Goal: Task Accomplishment & Management: Complete application form

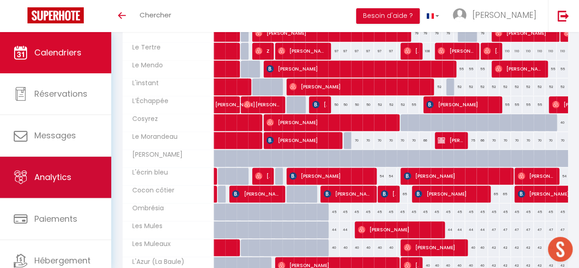
scroll to position [185, 0]
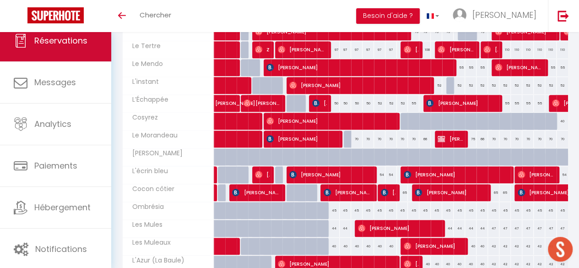
click at [59, 44] on span "Réservations" at bounding box center [60, 40] width 53 height 11
select select "not_cancelled"
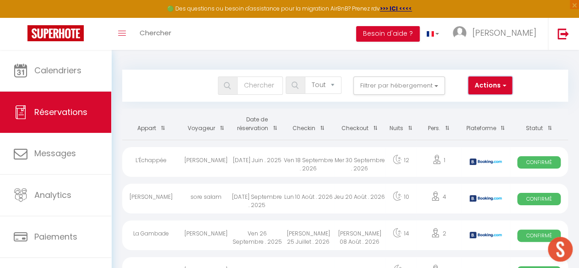
click at [479, 85] on button "Actions" at bounding box center [490, 85] width 44 height 18
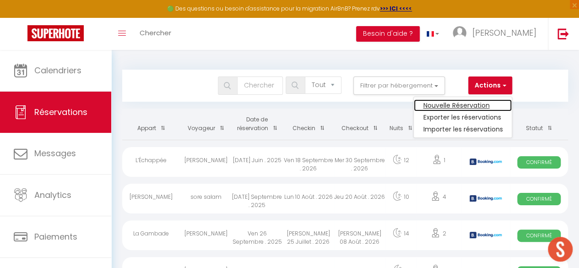
click at [469, 101] on link "Nouvelle Réservation" at bounding box center [463, 105] width 98 height 12
select select
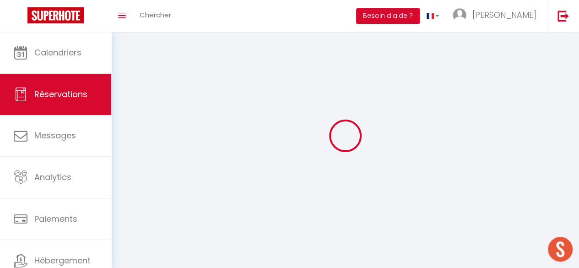
select select
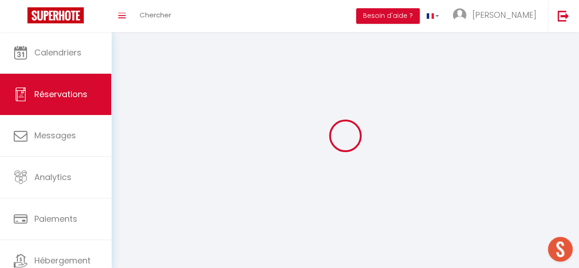
select select
checkbox input "false"
select select
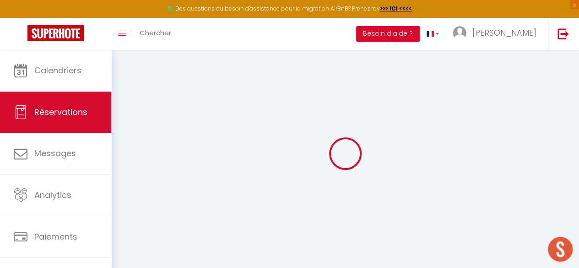
select select
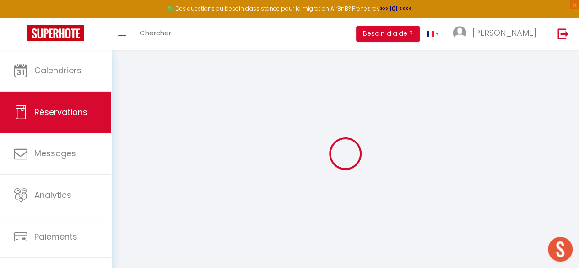
select select
checkbox input "false"
select select
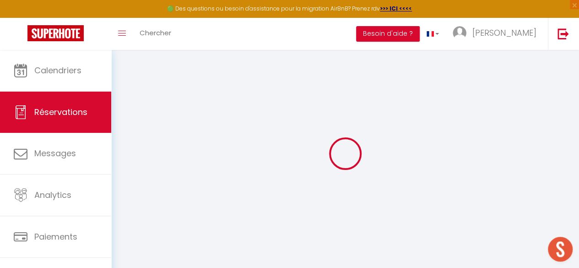
select select
checkbox input "false"
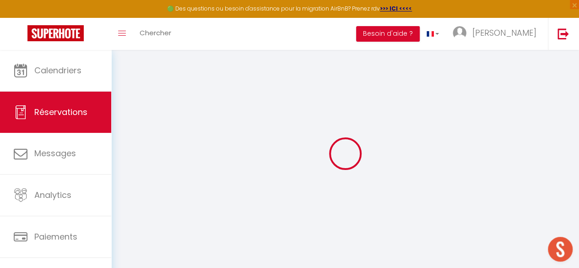
select select
checkbox input "false"
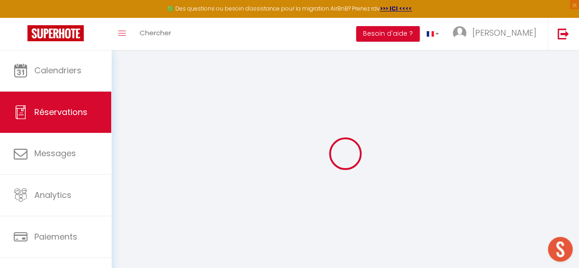
select select
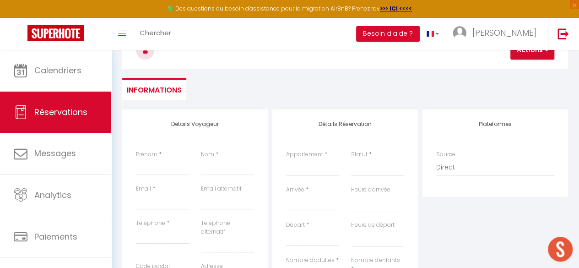
scroll to position [60, 0]
click at [167, 168] on input "Prénom" at bounding box center [162, 166] width 53 height 16
type input "AN"
select select
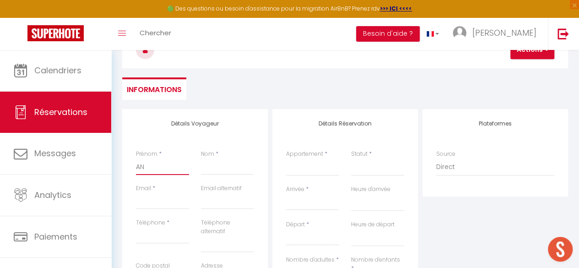
select select
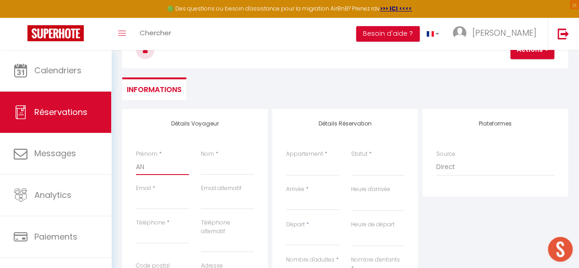
checkbox input "false"
select select
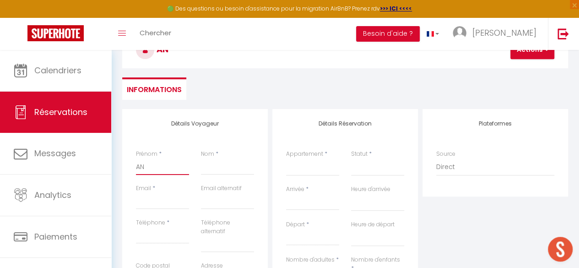
select select
checkbox input "false"
type input "ANt"
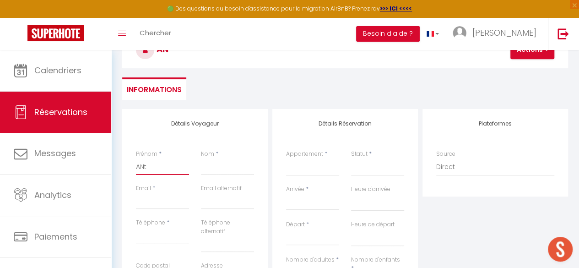
select select
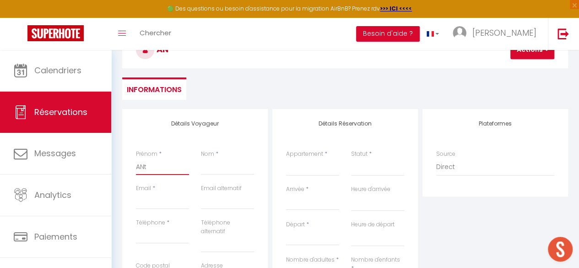
select select
checkbox input "false"
type input "ANtoi"
select select
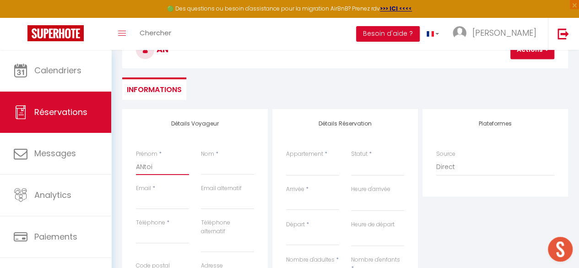
select select
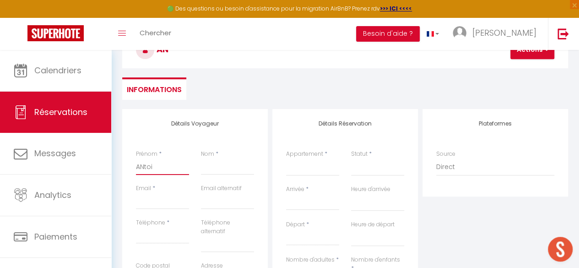
select select
checkbox input "false"
select select
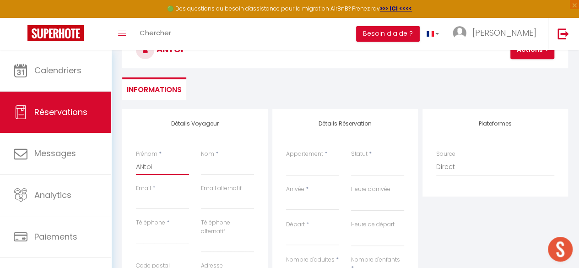
select select
checkbox input "false"
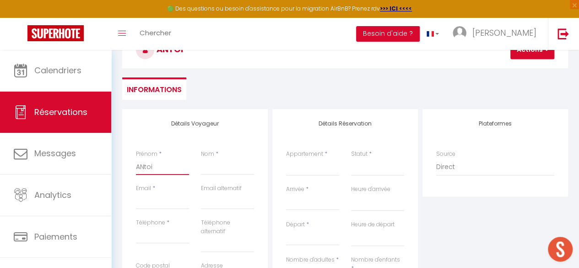
type input "ANtoin"
select select
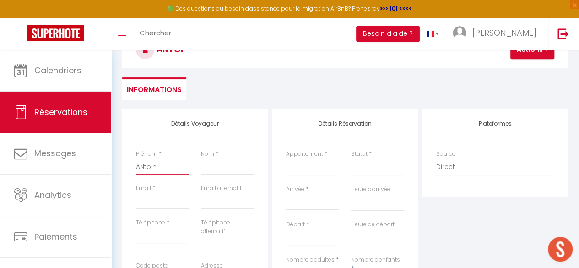
select select
checkbox input "false"
type input "ANtoi"
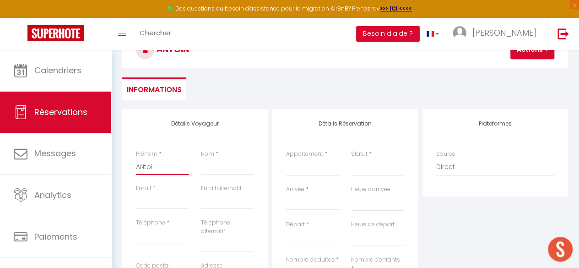
select select
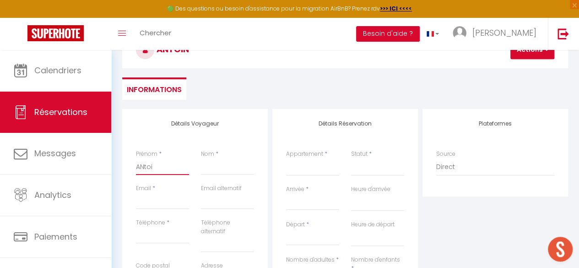
select select
checkbox input "false"
type input "ANto"
select select
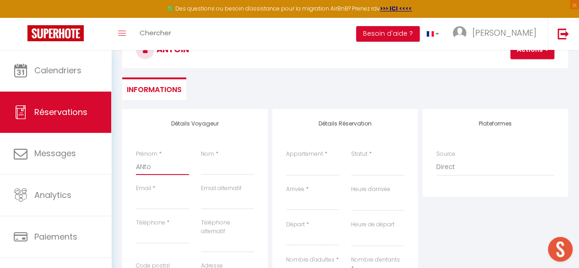
select select
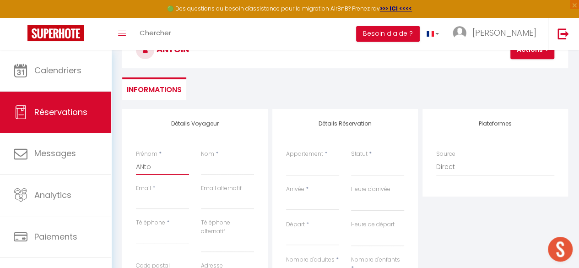
select select
checkbox input "false"
type input "ANt"
select select
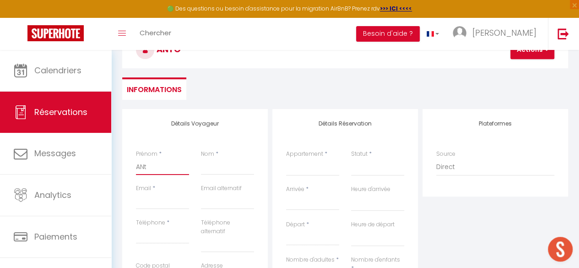
select select
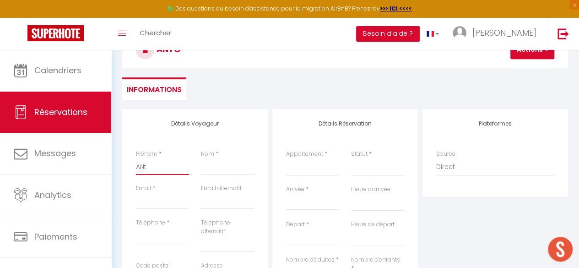
checkbox input "false"
type input "AN"
select select
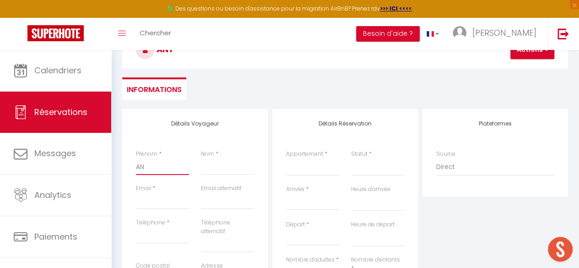
select select
checkbox input "false"
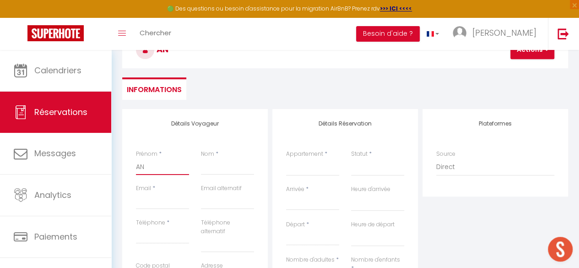
type input "A"
select select
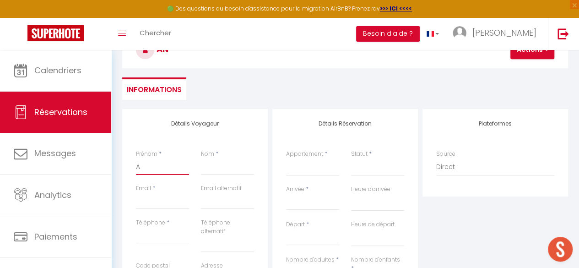
select select
checkbox input "false"
type input "An"
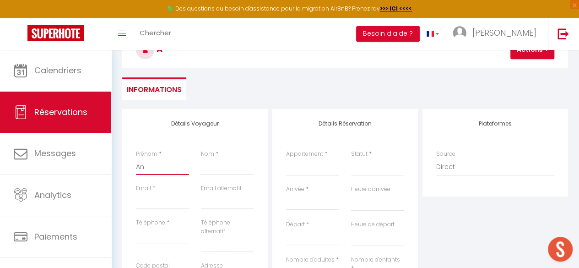
select select
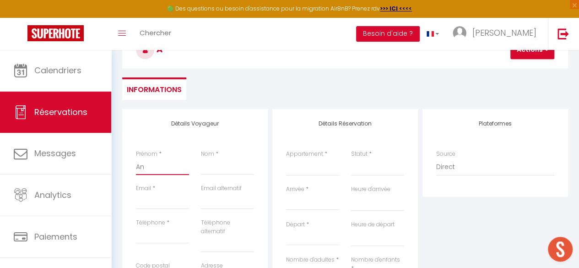
select select
checkbox input "false"
type input "Ant"
select select
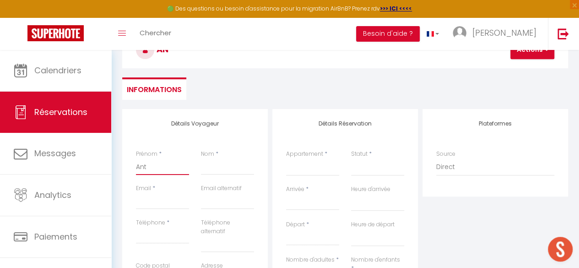
select select
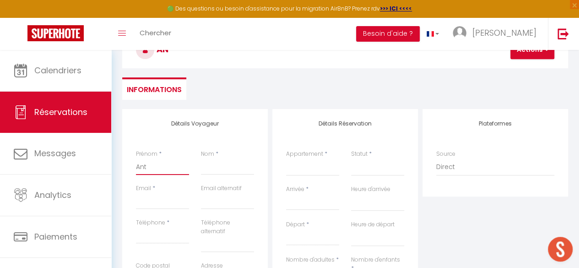
select select
checkbox input "false"
type input "Antoi"
select select
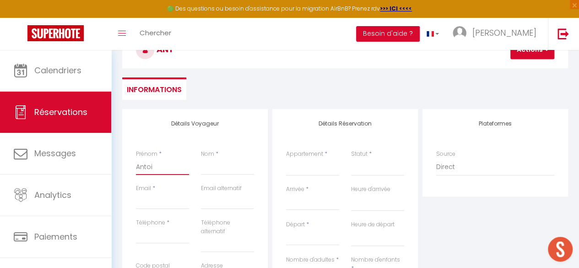
select select
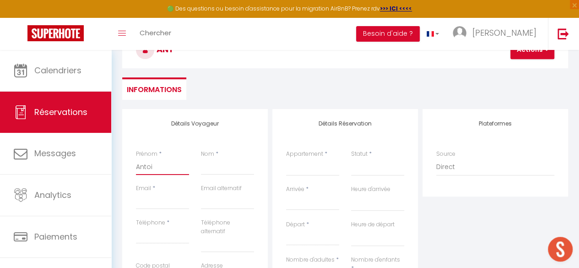
checkbox input "false"
select select
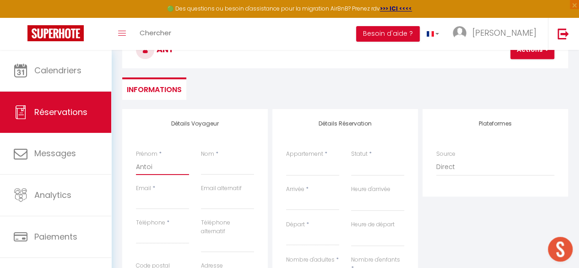
select select
checkbox input "false"
type input "Antoin"
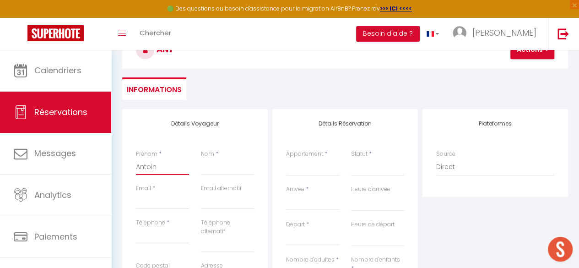
select select
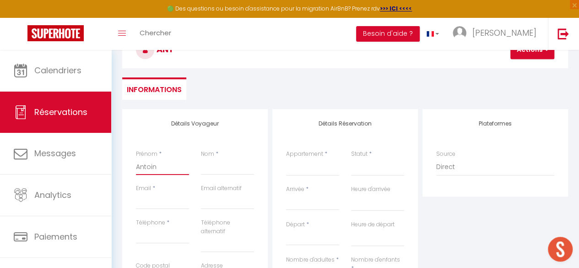
select select
checkbox input "false"
type input "[PERSON_NAME]"
select select
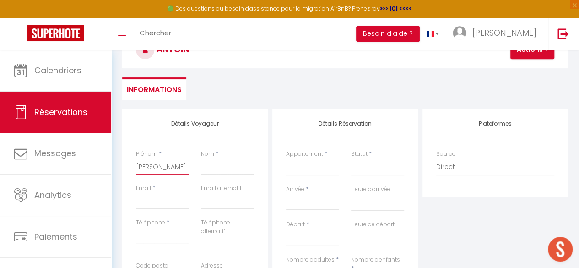
select select
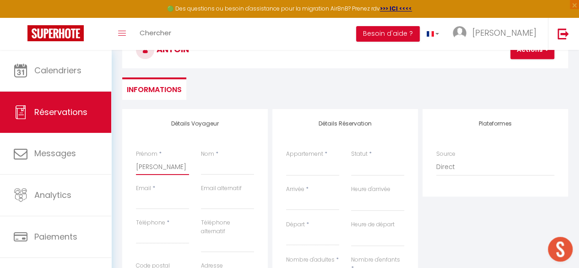
select select
checkbox input "false"
type input "[PERSON_NAME]"
click at [221, 166] on input "Nom" at bounding box center [227, 166] width 53 height 16
type input "L"
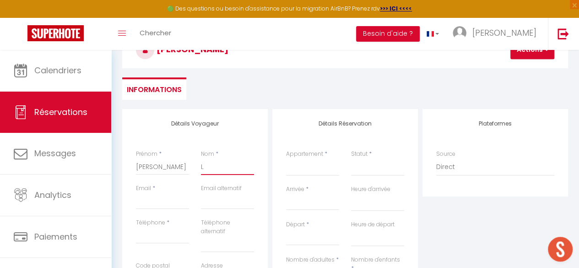
select select
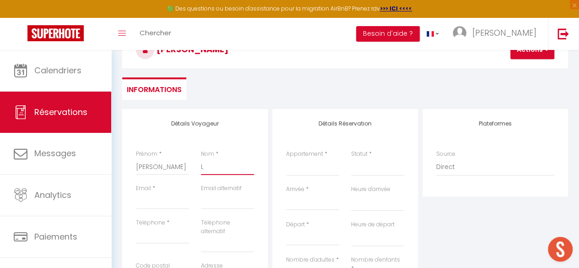
select select
checkbox input "false"
type input "Leh"
select select
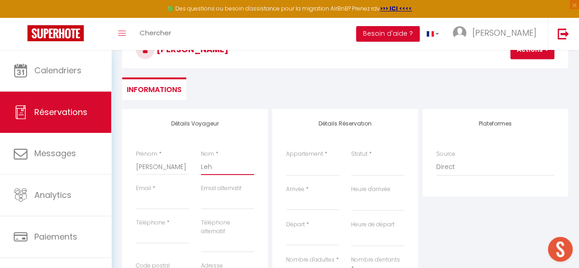
select select
click at [157, 199] on input "Email client" at bounding box center [162, 201] width 53 height 16
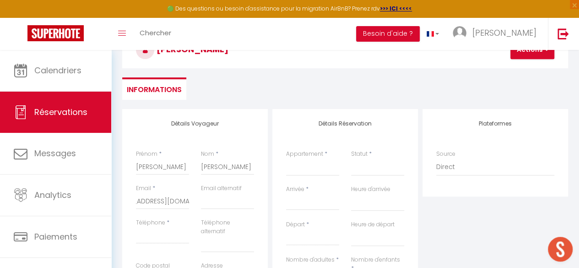
scroll to position [0, 0]
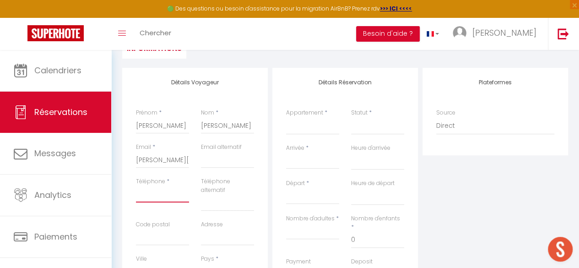
click at [174, 197] on input "Téléphone" at bounding box center [162, 194] width 53 height 16
click at [266, 185] on div "Détails Voyageur Prénom * [PERSON_NAME] * [PERSON_NAME] Email * [PERSON_NAME][E…" at bounding box center [195, 236] width 146 height 336
click at [313, 128] on select "Le Nid Créole El Nido Le Tertre Le Mendo L'instant L’Échappée Cosyrez Le Morand…" at bounding box center [312, 125] width 53 height 17
click at [286, 117] on select "Le Nid Créole El Nido Le Tertre Le Mendo L'instant L’Échappée Cosyrez Le Morand…" at bounding box center [312, 125] width 53 height 17
click at [369, 132] on select "Confirmé Non Confirmé [PERSON_NAME] par le voyageur No Show Request" at bounding box center [377, 125] width 53 height 17
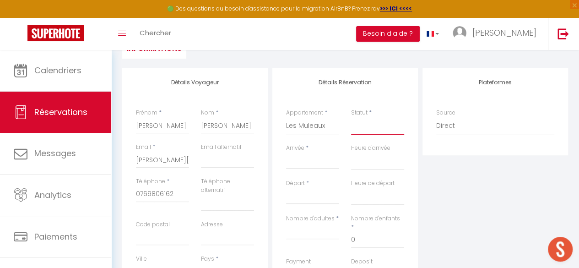
click at [370, 125] on select "Confirmé Non Confirmé [PERSON_NAME] par le voyageur No Show Request" at bounding box center [377, 125] width 53 height 17
click at [371, 129] on select "Confirmé Non Confirmé [PERSON_NAME] par le voyageur No Show Request" at bounding box center [377, 125] width 53 height 17
click at [351, 117] on select "Confirmé Non Confirmé [PERSON_NAME] par le voyageur No Show Request" at bounding box center [377, 125] width 53 height 17
click at [313, 165] on input "Arrivée" at bounding box center [312, 162] width 53 height 12
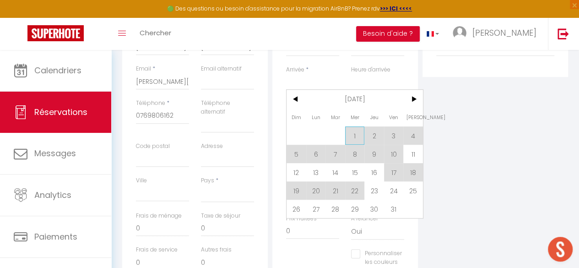
scroll to position [180, 0]
click at [412, 152] on span "11" at bounding box center [413, 153] width 20 height 18
click at [409, 151] on div "Nombre d'enfants * 0" at bounding box center [377, 156] width 65 height 43
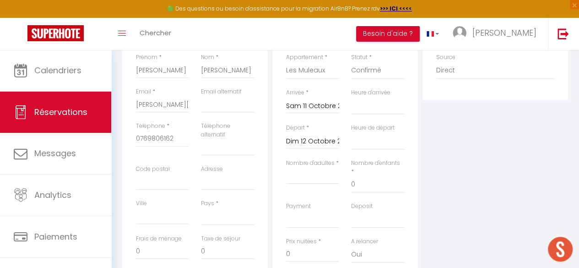
scroll to position [156, 0]
click at [315, 146] on input "Dim 12 Octobre 2025" at bounding box center [312, 142] width 53 height 12
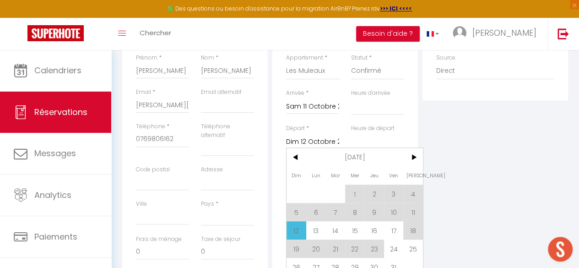
click at [271, 141] on div "Détails Réservation Appartement * Le Nid Créole El Nido Le Tertre Le Mendo L'in…" at bounding box center [345, 181] width 150 height 336
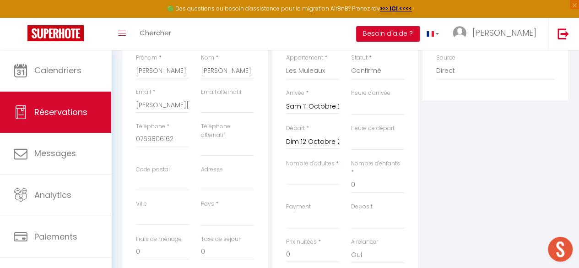
scroll to position [176, 0]
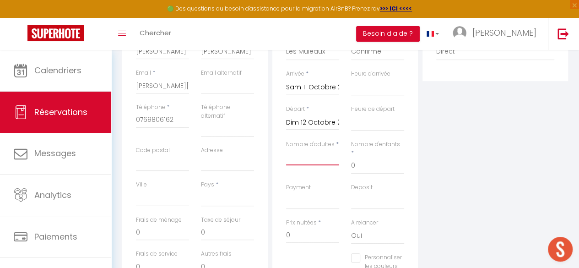
click at [313, 158] on input "Nombre d'adultes" at bounding box center [312, 157] width 53 height 16
click at [273, 160] on div "Détails Réservation Appartement * Le Nid Créole El Nido Le Tertre Le Mendo L'in…" at bounding box center [345, 151] width 146 height 315
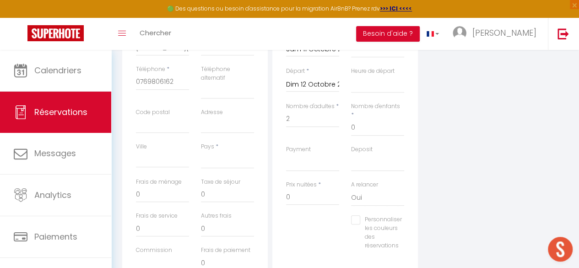
scroll to position [219, 0]
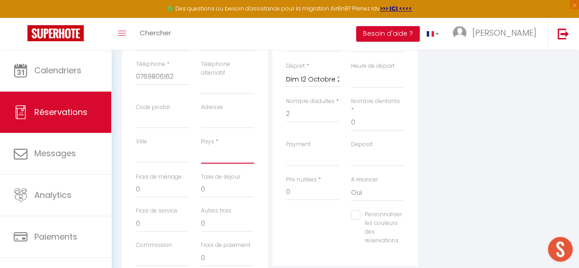
click at [222, 158] on select "[GEOGRAPHIC_DATA] [GEOGRAPHIC_DATA] [GEOGRAPHIC_DATA] [GEOGRAPHIC_DATA] [GEOGRA…" at bounding box center [227, 154] width 53 height 17
click at [201, 146] on select "[GEOGRAPHIC_DATA] [GEOGRAPHIC_DATA] [GEOGRAPHIC_DATA] [GEOGRAPHIC_DATA] [GEOGRA…" at bounding box center [227, 154] width 53 height 17
click at [264, 142] on div "Détails Voyageur Prénom * [PERSON_NAME] * [PERSON_NAME] Email * [PERSON_NAME][E…" at bounding box center [195, 119] width 146 height 336
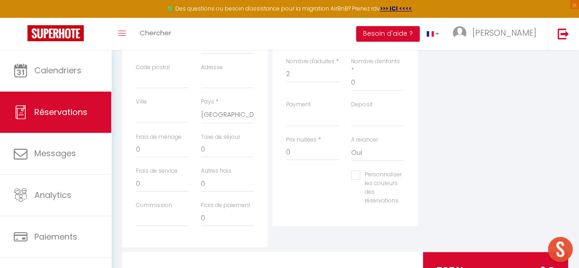
scroll to position [257, 0]
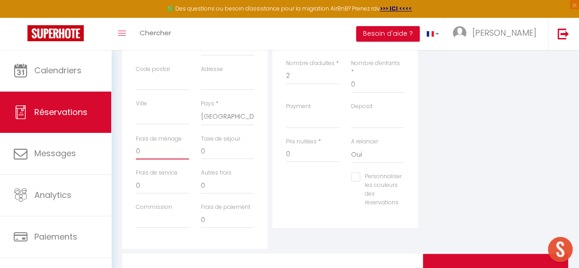
click at [166, 149] on input "0" at bounding box center [162, 151] width 53 height 16
click at [157, 167] on div "Frais de ménage" at bounding box center [162, 152] width 65 height 34
click at [163, 152] on input "Frais de ménage" at bounding box center [162, 151] width 53 height 16
click at [295, 221] on div "Détails Réservation Appartement * Le Nid Créole El Nido Le Tertre Le Mendo L'in…" at bounding box center [345, 81] width 150 height 336
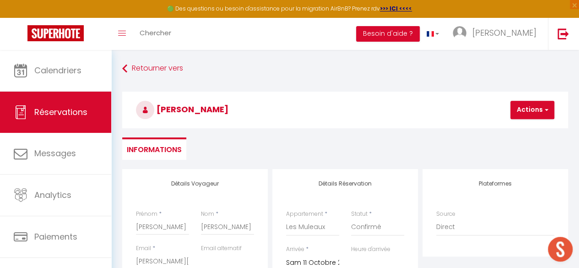
scroll to position [0, 0]
click at [534, 104] on button "Actions" at bounding box center [532, 110] width 44 height 18
click at [532, 129] on link "Enregistrer" at bounding box center [540, 130] width 72 height 12
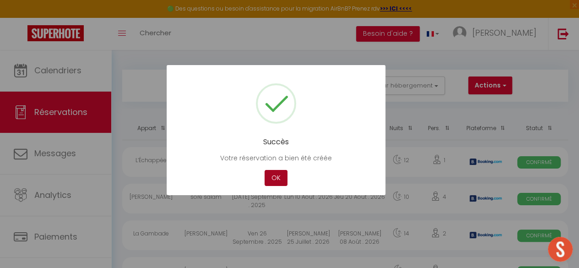
click at [276, 179] on button "OK" at bounding box center [275, 178] width 23 height 16
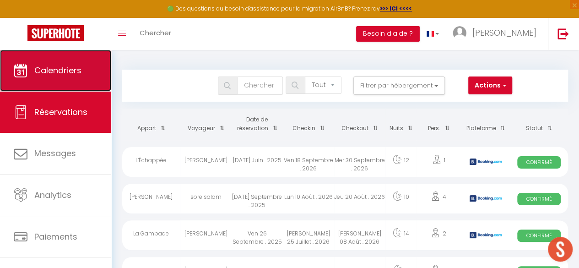
click at [66, 64] on link "Calendriers" at bounding box center [55, 70] width 111 height 41
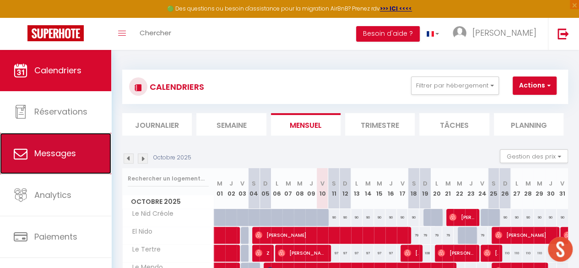
click at [23, 139] on link "Messages" at bounding box center [55, 153] width 111 height 41
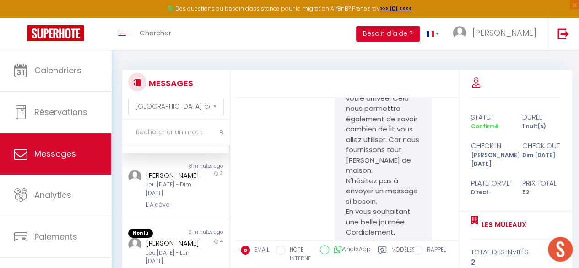
scroll to position [96, 0]
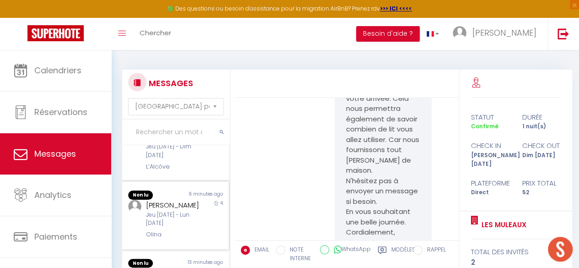
click at [186, 223] on div "Jeu [DATE] - Lun [DATE]" at bounding box center [174, 218] width 56 height 17
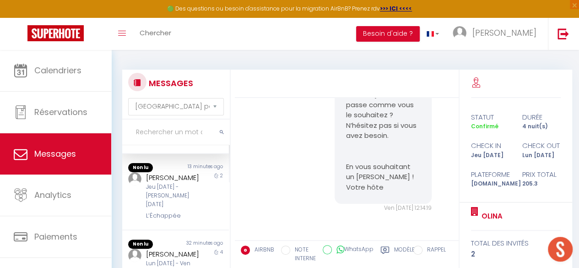
scroll to position [190, 0]
click at [186, 220] on div "[PERSON_NAME] Jeu [DATE] - [PERSON_NAME] [DATE] L’Échappée" at bounding box center [171, 196] width 62 height 49
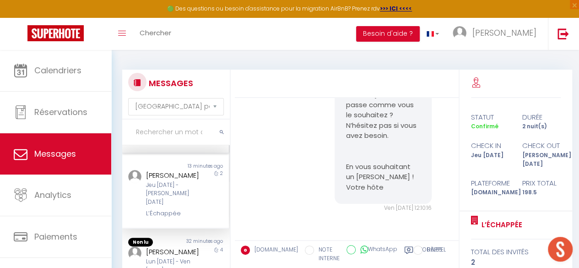
scroll to position [264, 0]
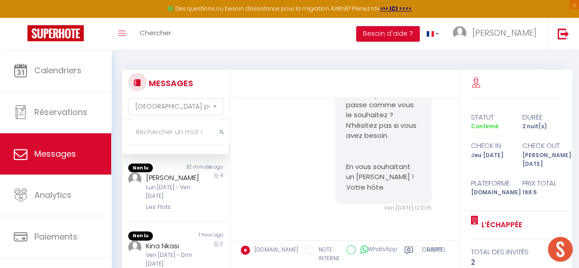
click at [186, 211] on div "Les Flots" at bounding box center [174, 206] width 56 height 9
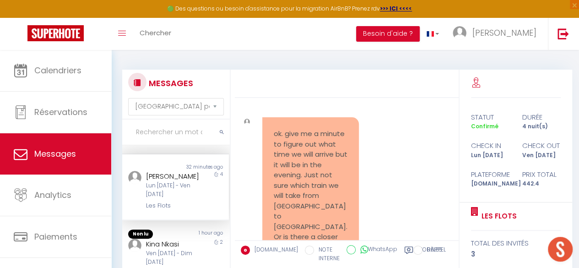
scroll to position [652, 0]
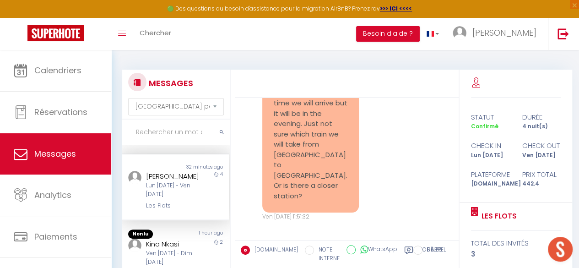
click at [275, 112] on pre "ok. give me a minute to figure out what time we will arrive but it will be in t…" at bounding box center [311, 139] width 74 height 124
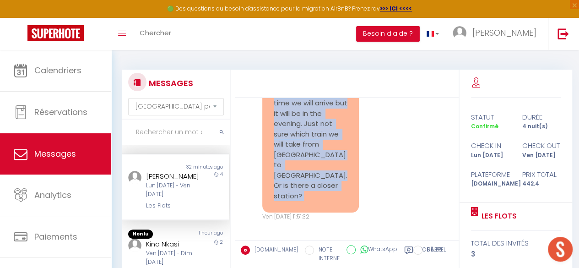
click at [276, 113] on pre "ok. give me a minute to figure out what time we will arrive but it will be in t…" at bounding box center [311, 139] width 74 height 124
copy div "ok. give me a minute to figure out what time we will arrive but it will be in t…"
click at [358, 162] on div "ok. give me a minute to figure out what time we will arrive but it will be in t…" at bounding box center [310, 143] width 109 height 155
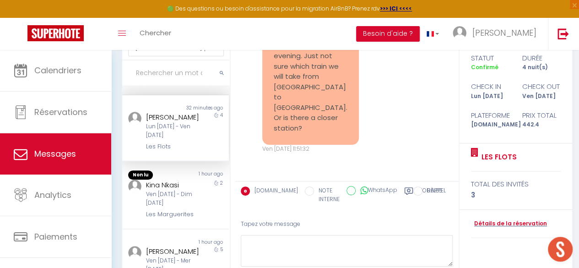
scroll to position [70, 0]
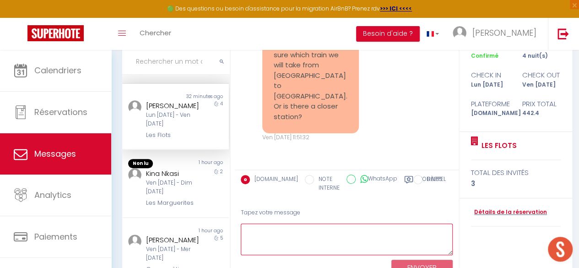
click at [293, 229] on textarea at bounding box center [347, 239] width 212 height 32
click at [301, 237] on textarea "The e" at bounding box center [347, 239] width 212 height 32
paste textarea "nearest station is Pornic train station."
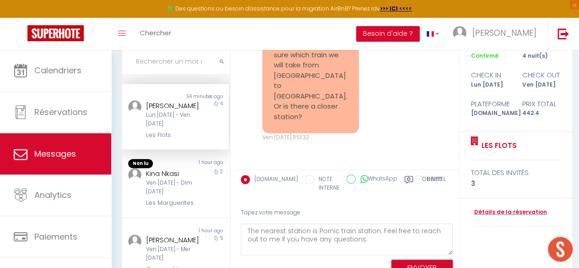
click at [412, 263] on button "ENVOYER" at bounding box center [421, 267] width 61 height 16
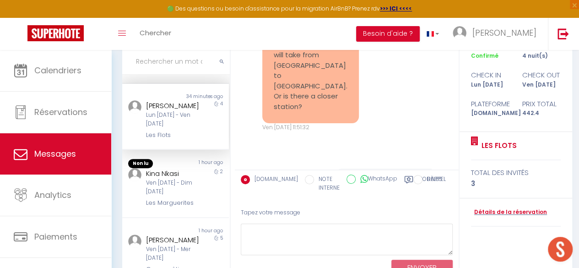
scroll to position [801, 0]
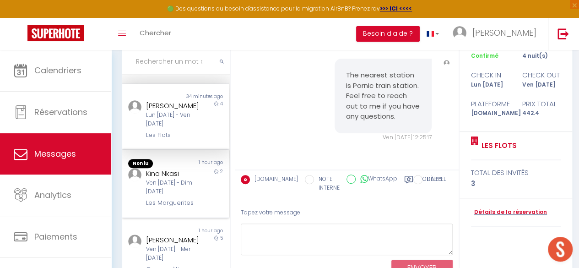
click at [158, 179] on div "Kina Nkasi" at bounding box center [174, 173] width 56 height 11
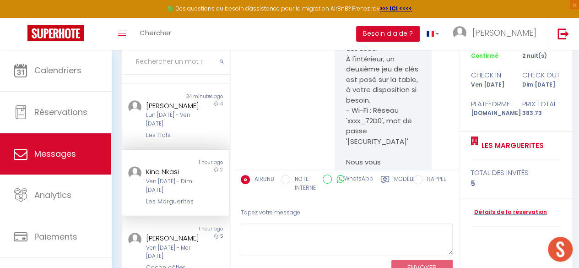
scroll to position [857, 0]
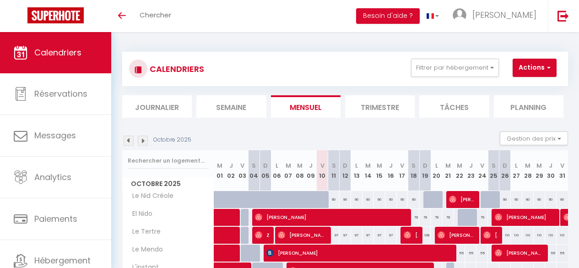
select select
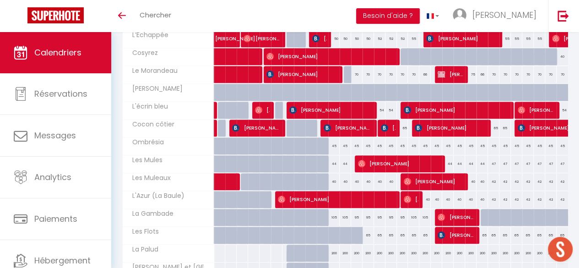
scroll to position [250, 0]
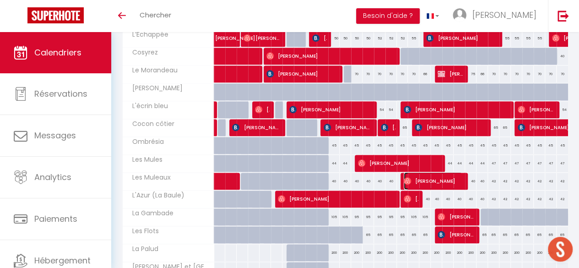
click at [418, 180] on span "[PERSON_NAME]" at bounding box center [433, 180] width 59 height 17
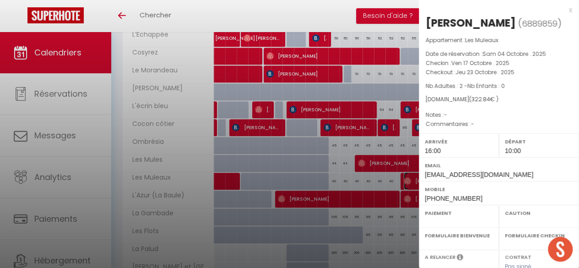
select select "OK"
select select "1"
select select "0"
select select "1"
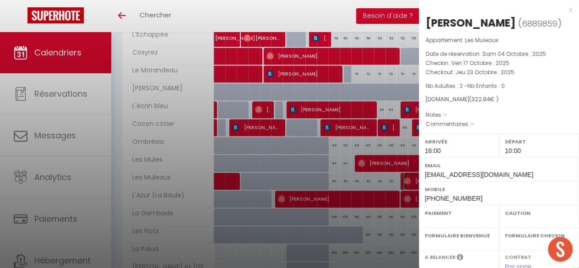
select select
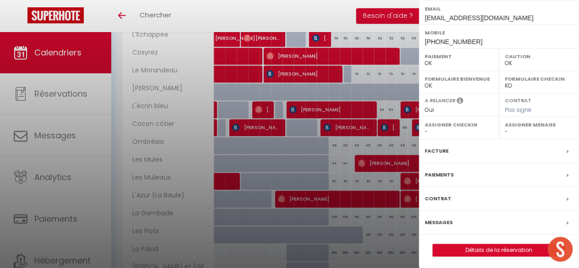
click at [437, 149] on label "Facture" at bounding box center [437, 151] width 24 height 10
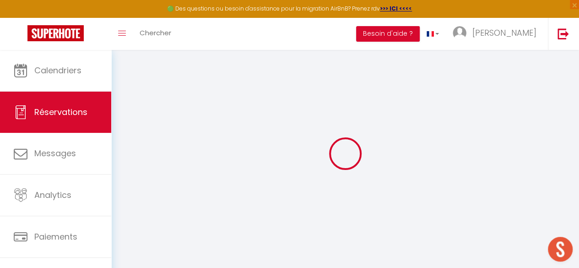
select select "other"
select select "cleaning"
select select "taxes"
select select
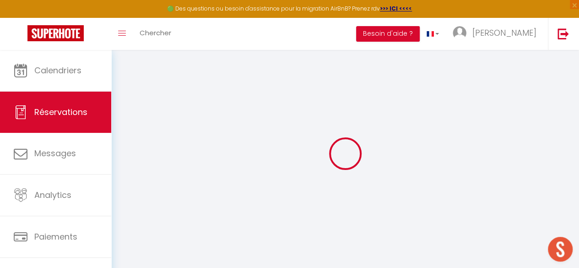
select select
checkbox input "false"
select select
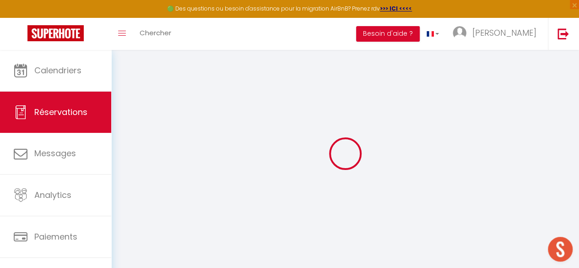
checkbox input "false"
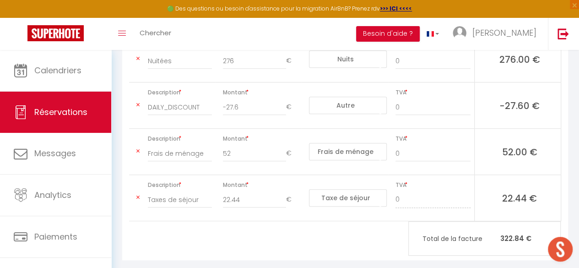
scroll to position [245, 0]
